Goal: Task Accomplishment & Management: Manage account settings

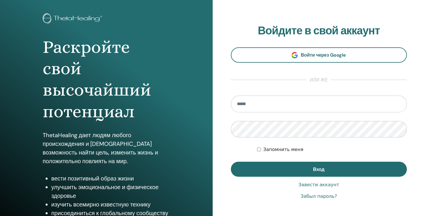
scroll to position [61, 0]
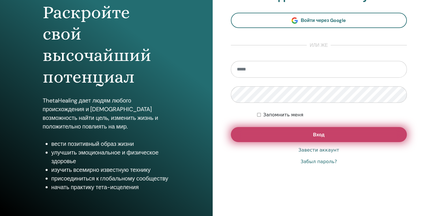
type input "**********"
click at [252, 130] on button "Вход" at bounding box center [319, 134] width 176 height 15
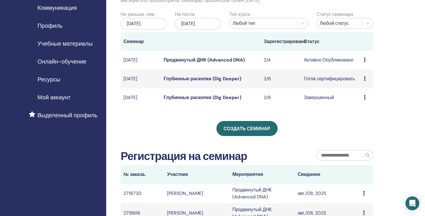
scroll to position [58, 0]
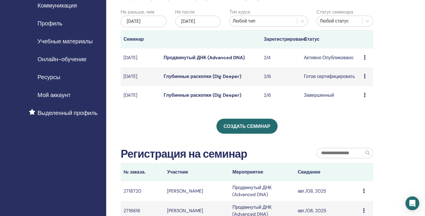
click at [202, 59] on link "Продвинутый ДНК (Advanced DNA)" at bounding box center [203, 57] width 81 height 6
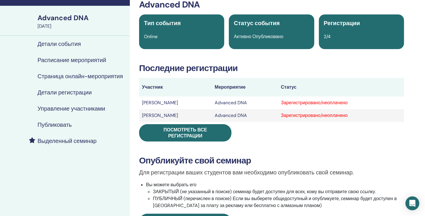
scroll to position [58, 0]
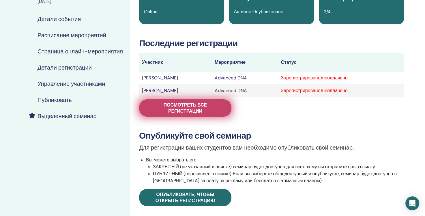
click at [176, 112] on span "Посмотреть все регистрации" at bounding box center [185, 108] width 78 height 12
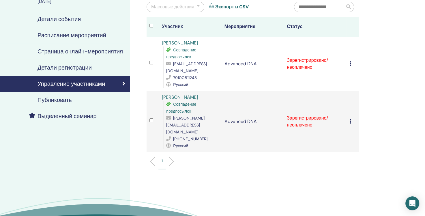
click at [349, 62] on icon at bounding box center [350, 63] width 2 height 5
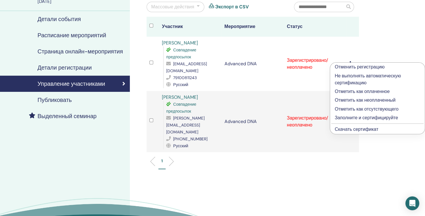
click at [359, 93] on p "Отметить как оплаченное" at bounding box center [376, 91] width 85 height 7
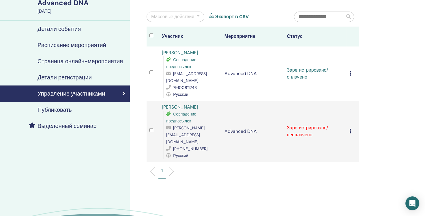
scroll to position [86, 0]
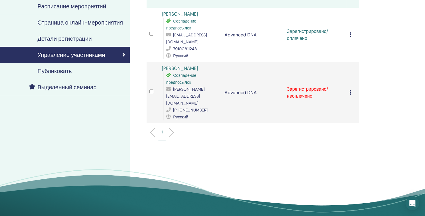
click at [351, 89] on div "Отменить регистрацию Не выполнять автоматическую сертификацию Отметить как опла…" at bounding box center [352, 92] width 7 height 7
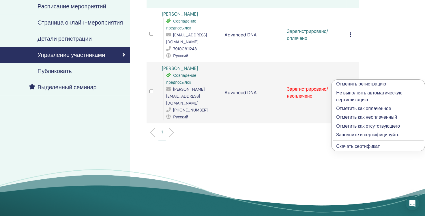
click at [363, 110] on p "Отметить как оплаченное" at bounding box center [378, 108] width 84 height 7
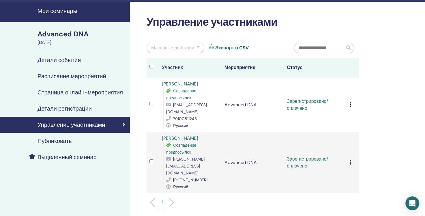
scroll to position [29, 0]
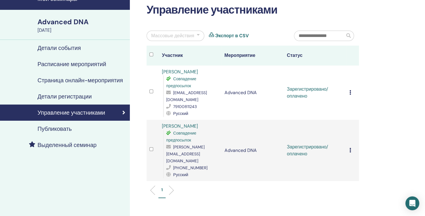
click at [351, 89] on div "Отменить регистрацию Не выполнять автоматическую сертификацию Отметить как опла…" at bounding box center [352, 92] width 7 height 7
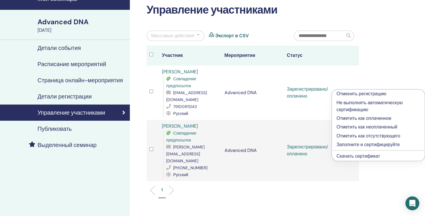
scroll to position [58, 0]
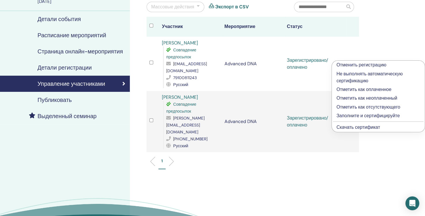
click at [356, 127] on link "Скачать сертификат" at bounding box center [358, 127] width 44 height 6
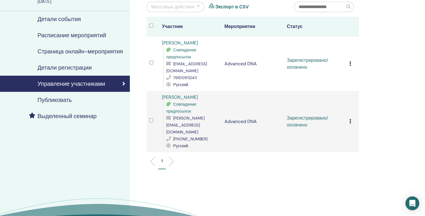
click at [350, 119] on icon at bounding box center [350, 121] width 2 height 5
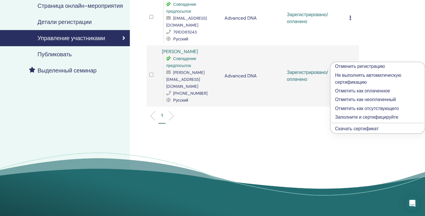
scroll to position [144, 0]
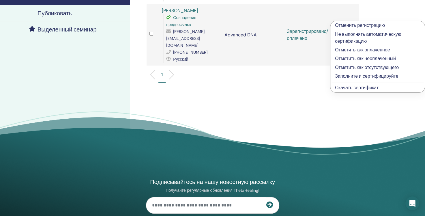
click at [355, 89] on link "Скачать сертификат" at bounding box center [357, 87] width 44 height 6
